Goal: Task Accomplishment & Management: Manage account settings

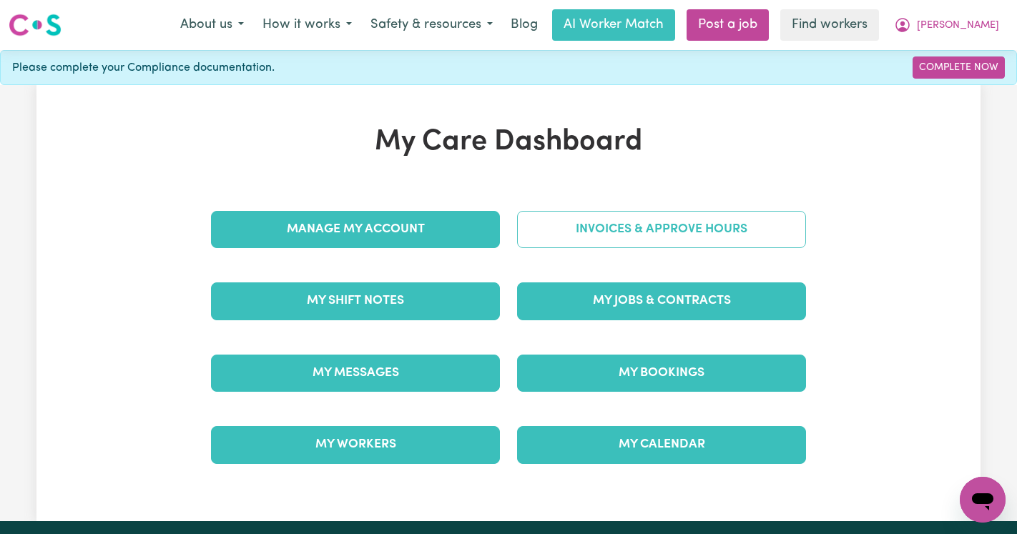
click at [569, 237] on link "Invoices & Approve Hours" at bounding box center [661, 229] width 289 height 37
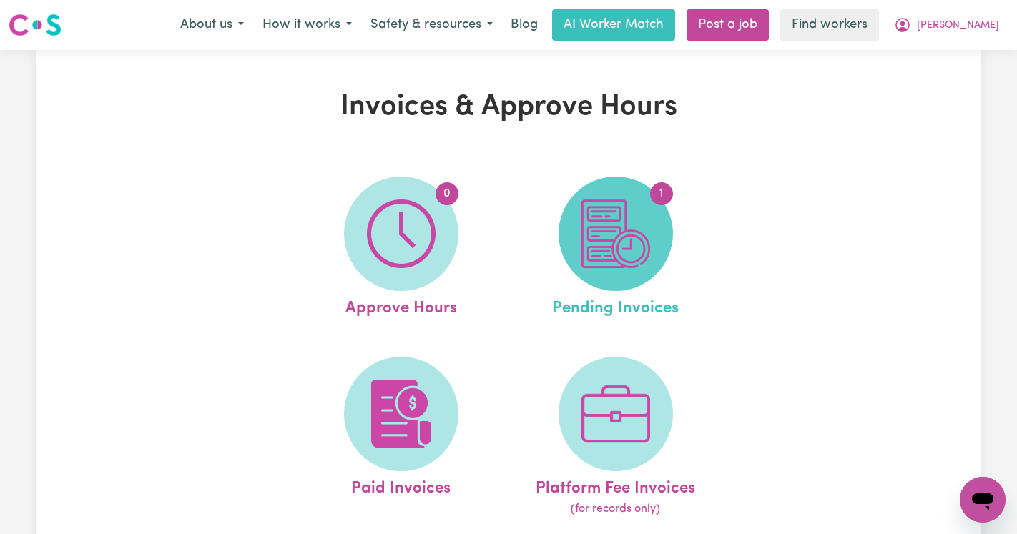
click at [612, 216] on img at bounding box center [616, 234] width 69 height 69
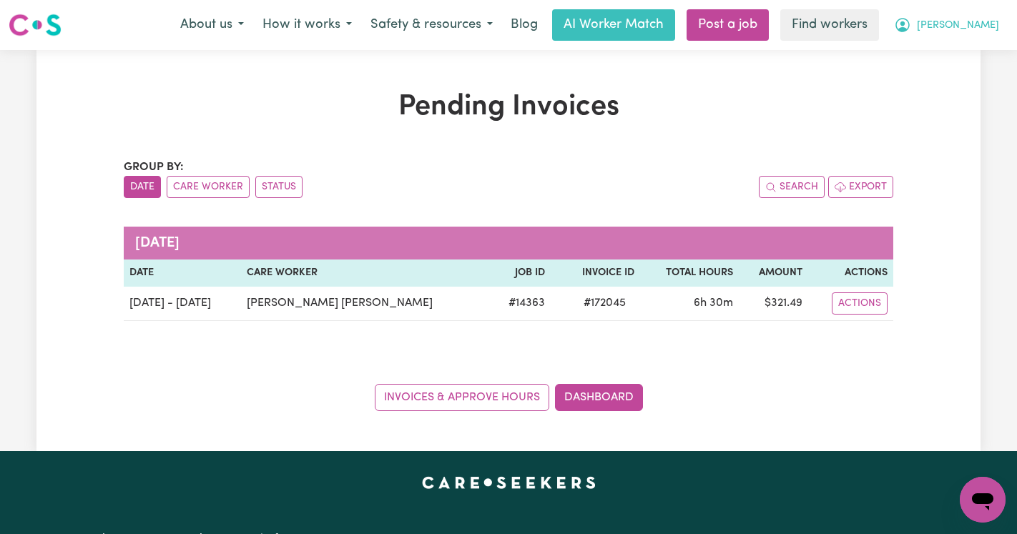
click at [969, 25] on span "[PERSON_NAME]" at bounding box center [958, 26] width 82 height 16
click at [960, 81] on link "Logout" at bounding box center [951, 82] width 113 height 27
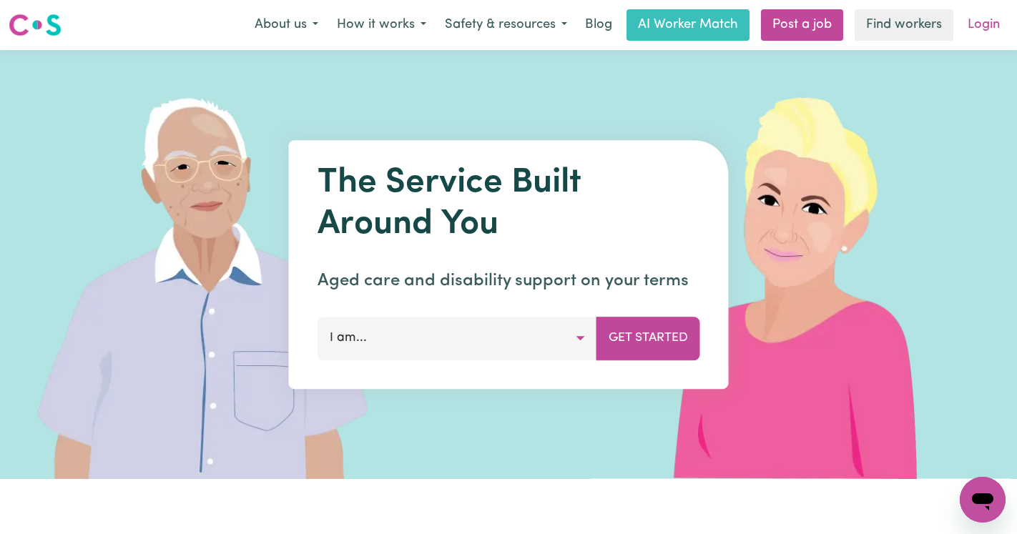
click at [982, 35] on link "Login" at bounding box center [983, 24] width 49 height 31
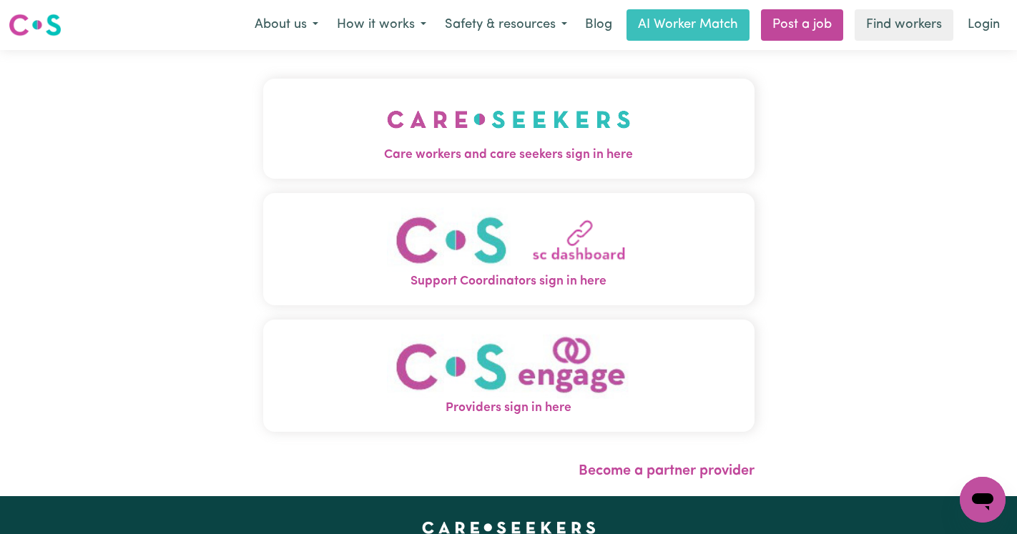
click at [722, 110] on button "Care workers and care seekers sign in here" at bounding box center [508, 129] width 491 height 100
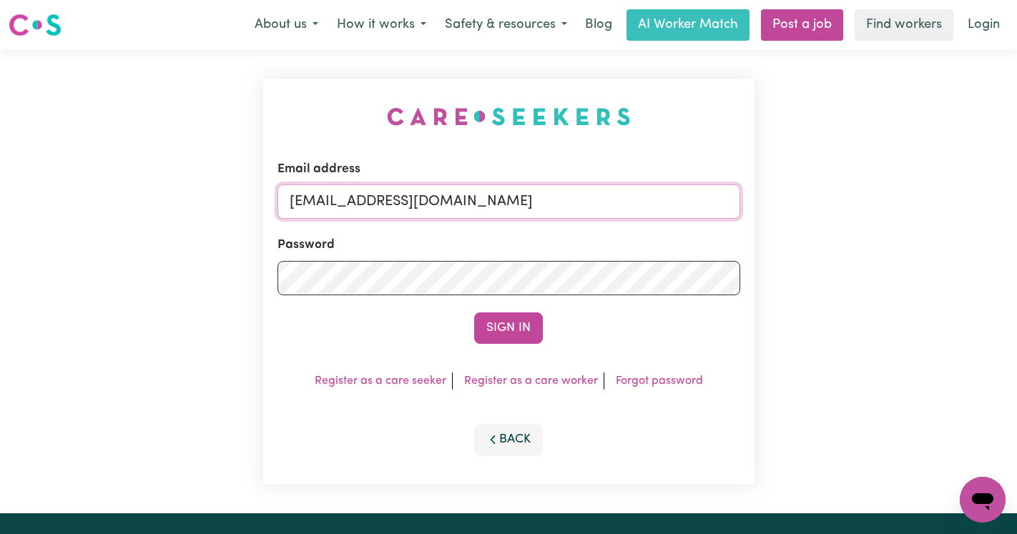
drag, startPoint x: 622, startPoint y: 203, endPoint x: 367, endPoint y: 200, distance: 255.4
click at [367, 200] on input "[EMAIL_ADDRESS][DOMAIN_NAME]" at bounding box center [509, 202] width 463 height 34
paste input "GrahamWhiteKNC"
type input "[EMAIL_ADDRESS][DOMAIN_NAME]"
click at [474, 313] on button "Sign In" at bounding box center [508, 328] width 69 height 31
